Goal: Information Seeking & Learning: Compare options

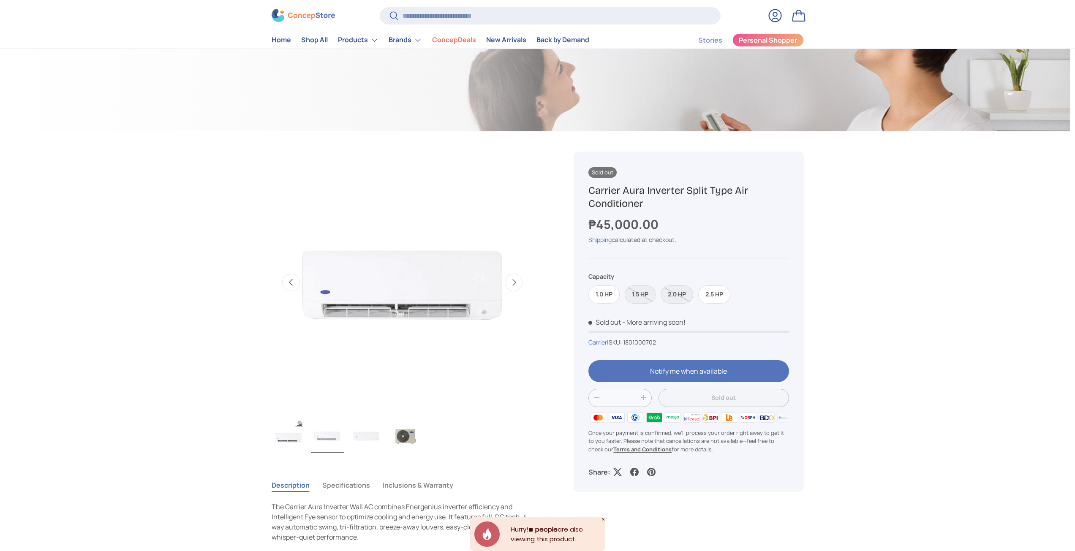
scroll to position [211, 0]
click at [641, 294] on label "1.5 HP" at bounding box center [640, 294] width 31 height 18
click at [606, 294] on label "1.0 HP" at bounding box center [603, 294] width 31 height 18
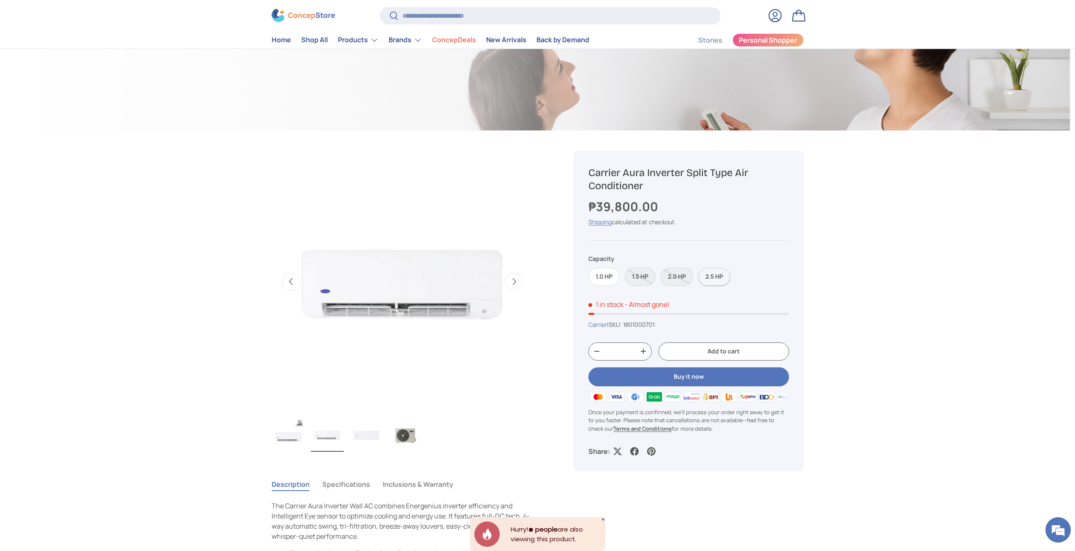
click at [721, 278] on label "2.5 HP" at bounding box center [714, 277] width 32 height 18
click at [644, 274] on label "1.5 HP" at bounding box center [640, 277] width 31 height 18
